Goal: Check status

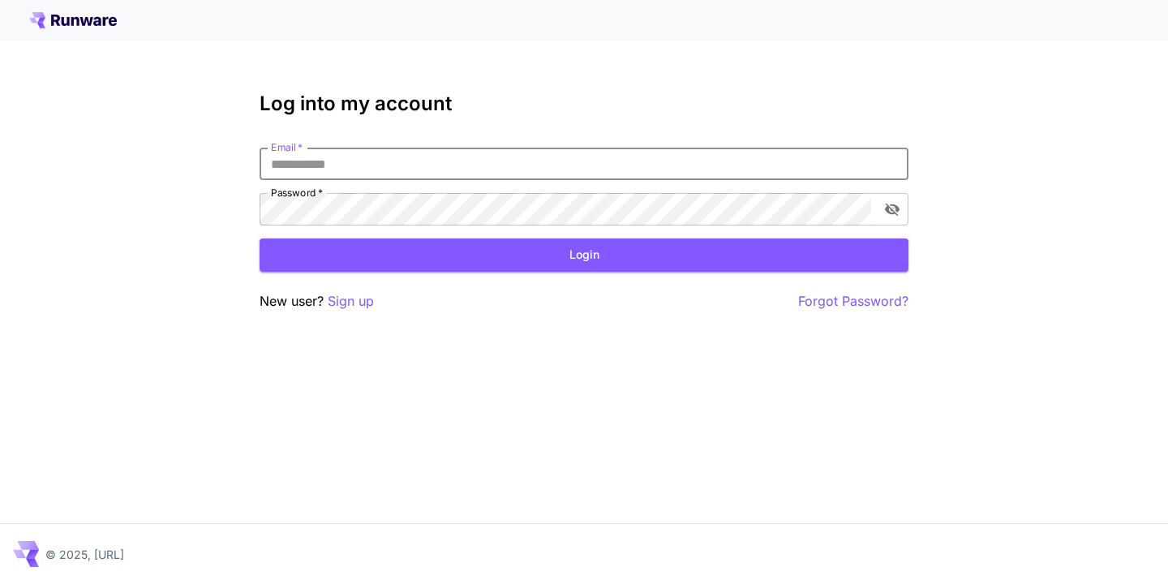
type input "**********"
click at [584, 255] on button "Login" at bounding box center [583, 254] width 649 height 33
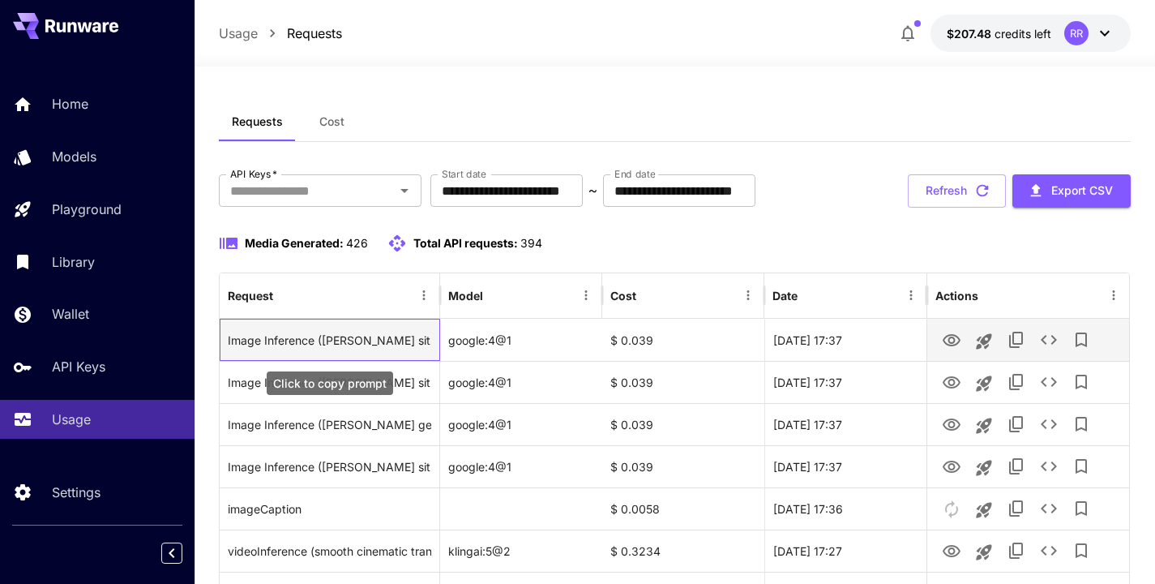
click at [407, 344] on div "Image Inference (Elias sitzt wieder auf dem Dach, spielt aber jetzt kraftvoller…" at bounding box center [330, 339] width 204 height 41
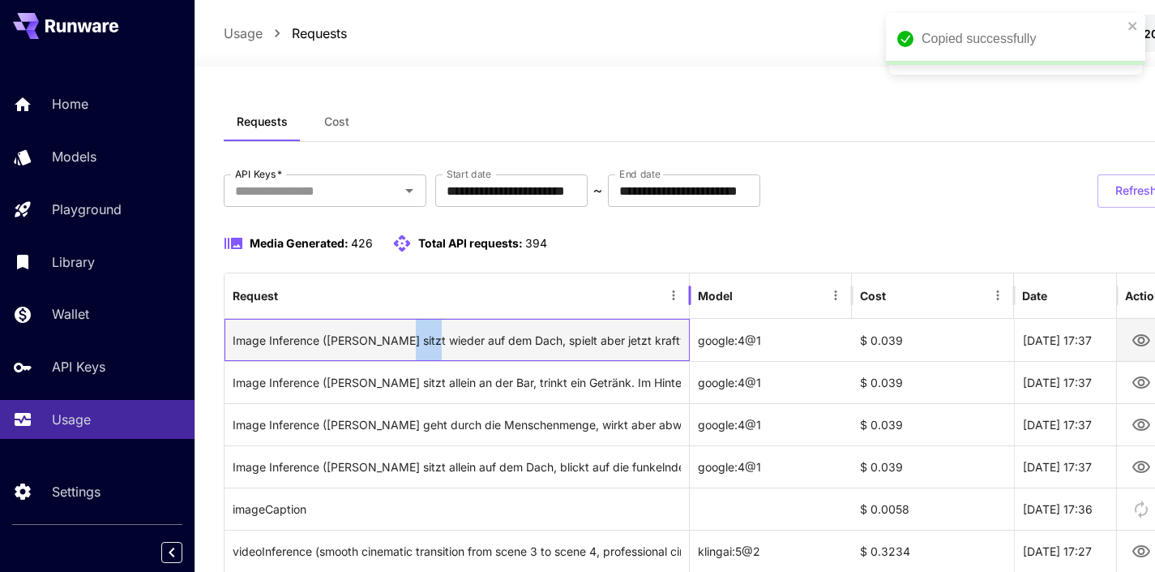
drag, startPoint x: 437, startPoint y: 297, endPoint x: 687, endPoint y: 321, distance: 250.9
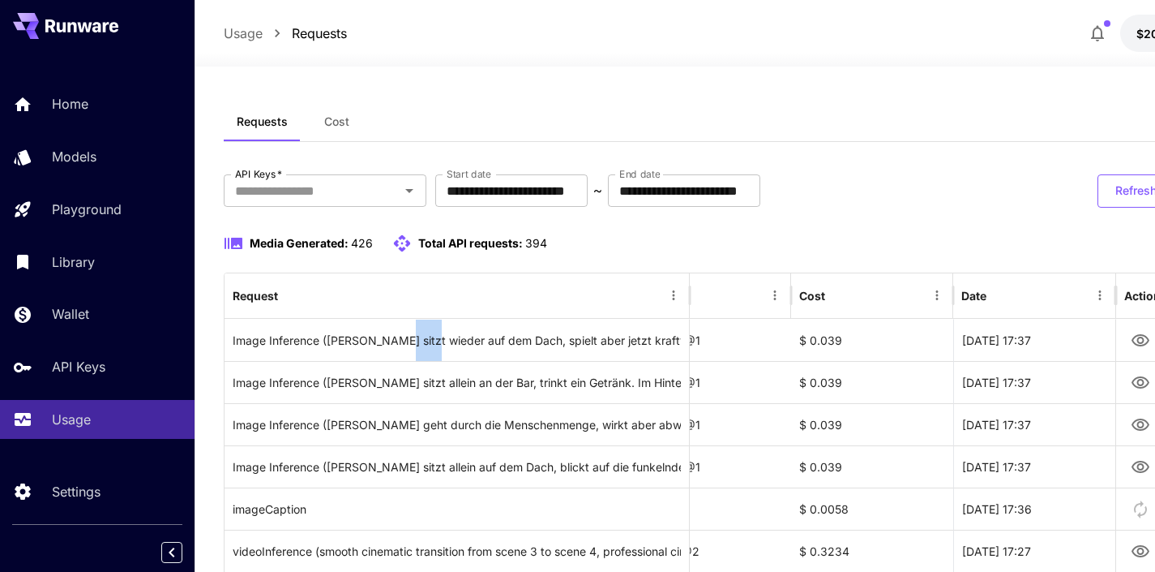
click at [1146, 186] on button "Refresh" at bounding box center [1147, 190] width 98 height 33
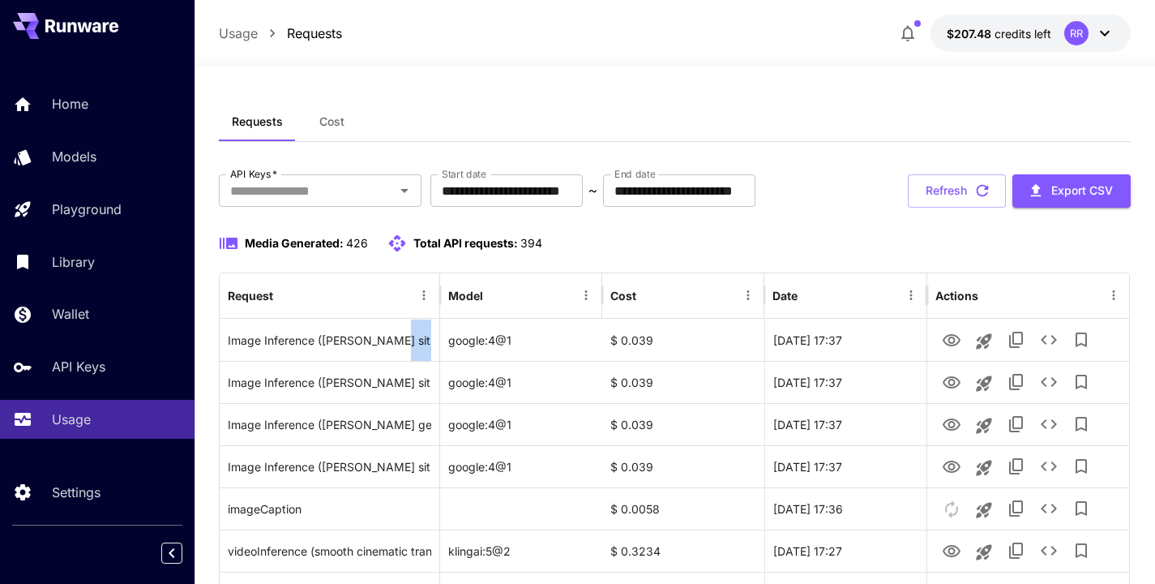
scroll to position [0, 19]
